Goal: Task Accomplishment & Management: Manage account settings

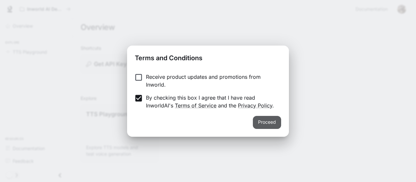
click at [267, 123] on button "Proceed" at bounding box center [267, 122] width 28 height 13
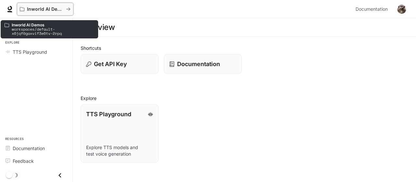
click at [46, 9] on p "Inworld AI Demos" at bounding box center [45, 10] width 36 height 6
click at [42, 9] on p "Inworld AI Demos" at bounding box center [45, 10] width 36 height 6
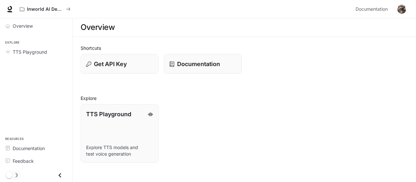
click at [401, 10] on img "button" at bounding box center [401, 9] width 9 height 9
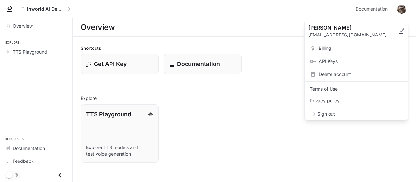
click at [331, 113] on span "Sign out" at bounding box center [360, 114] width 85 height 7
